Goal: Task Accomplishment & Management: Manage account settings

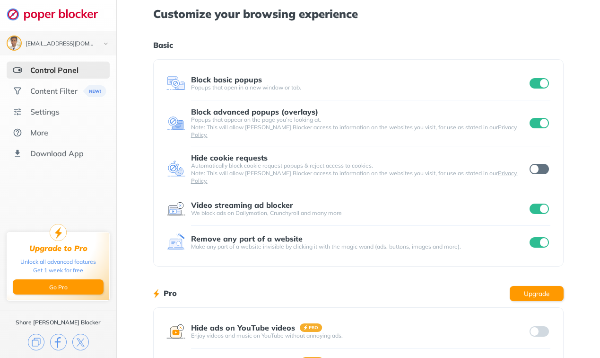
click at [541, 164] on input "checkbox" at bounding box center [540, 169] width 20 height 10
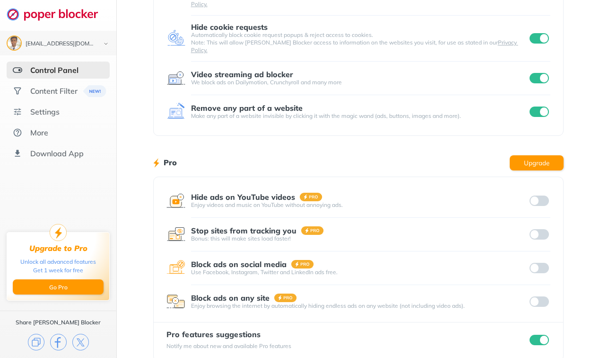
scroll to position [132, 0]
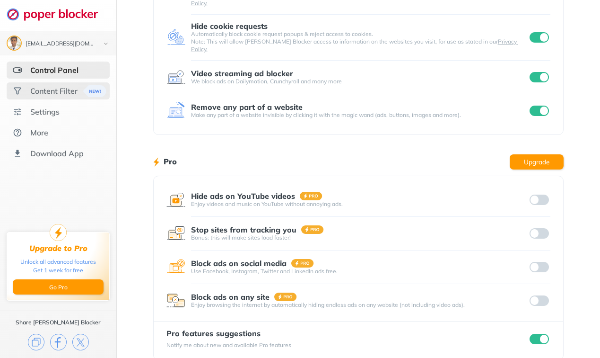
click at [26, 90] on div "Content Filter" at bounding box center [58, 90] width 103 height 17
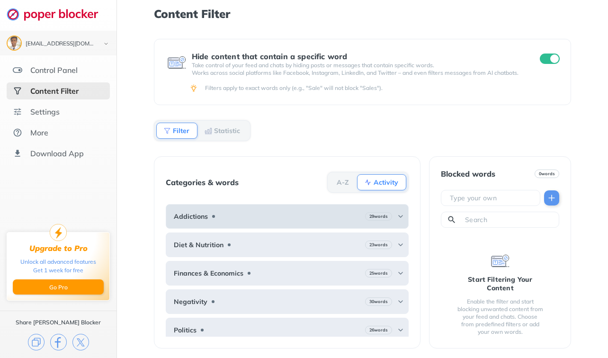
click at [195, 216] on b "Addictions" at bounding box center [191, 216] width 34 height 8
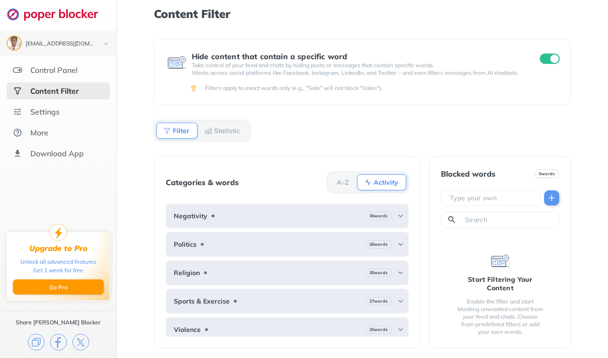
scroll to position [325, 0]
click at [195, 216] on b "Negativity" at bounding box center [191, 216] width 34 height 8
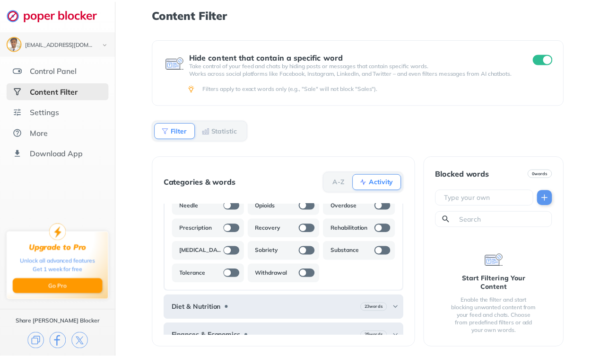
scroll to position [163, 0]
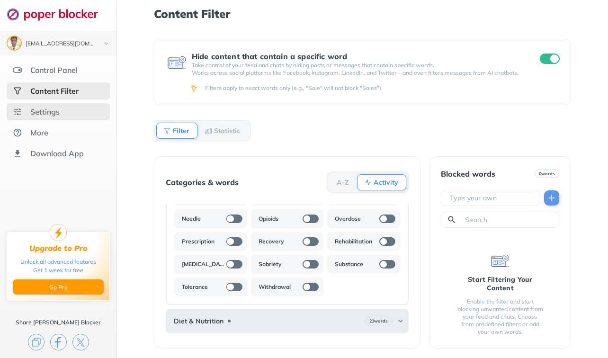
click at [82, 107] on div "Settings" at bounding box center [58, 111] width 103 height 17
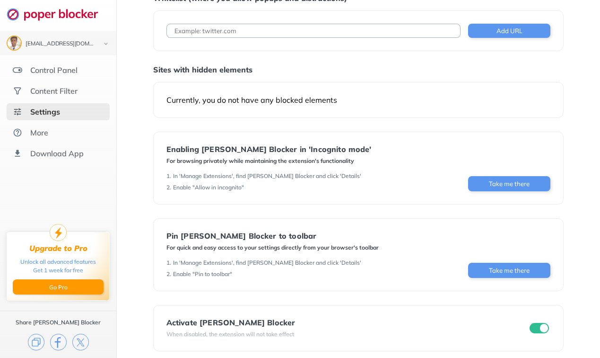
scroll to position [53, 0]
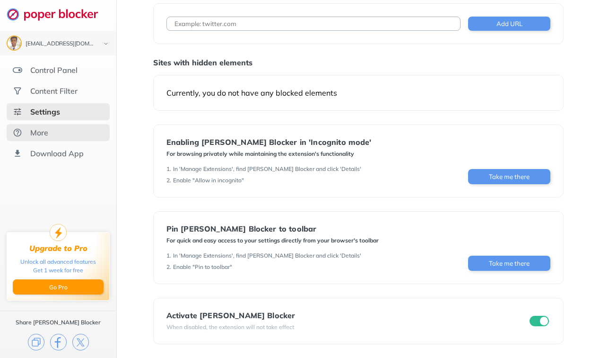
click at [31, 128] on div "More" at bounding box center [39, 132] width 18 height 9
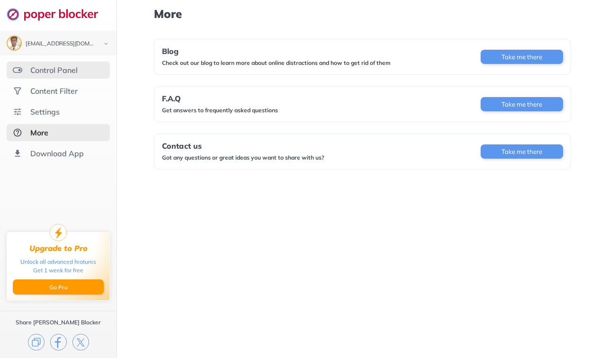
click at [58, 68] on div "Control Panel" at bounding box center [53, 69] width 47 height 9
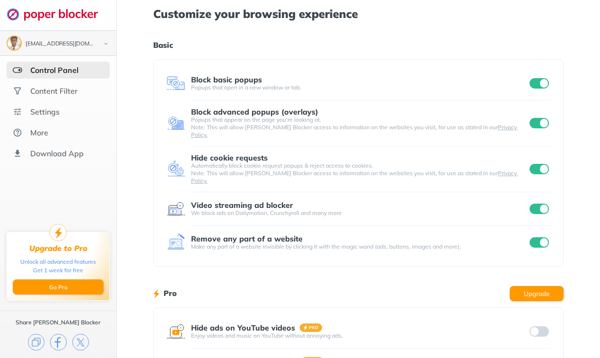
click at [67, 38] on div "[EMAIL_ADDRESS][DOMAIN_NAME]" at bounding box center [58, 42] width 103 height 15
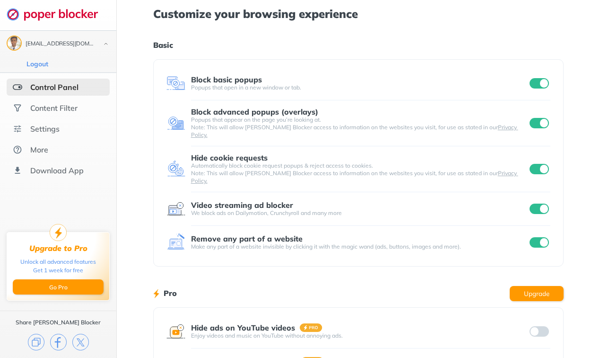
click at [67, 38] on div "[EMAIL_ADDRESS][DOMAIN_NAME]" at bounding box center [58, 42] width 103 height 15
